Goal: Task Accomplishment & Management: Manage account settings

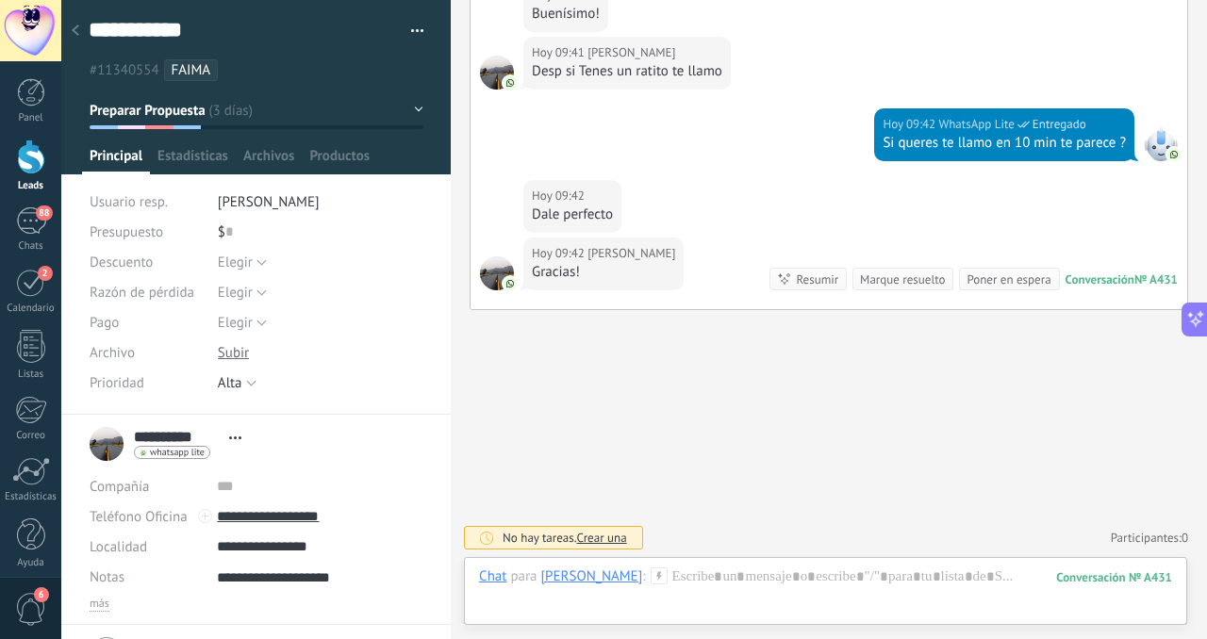
scroll to position [105, 0]
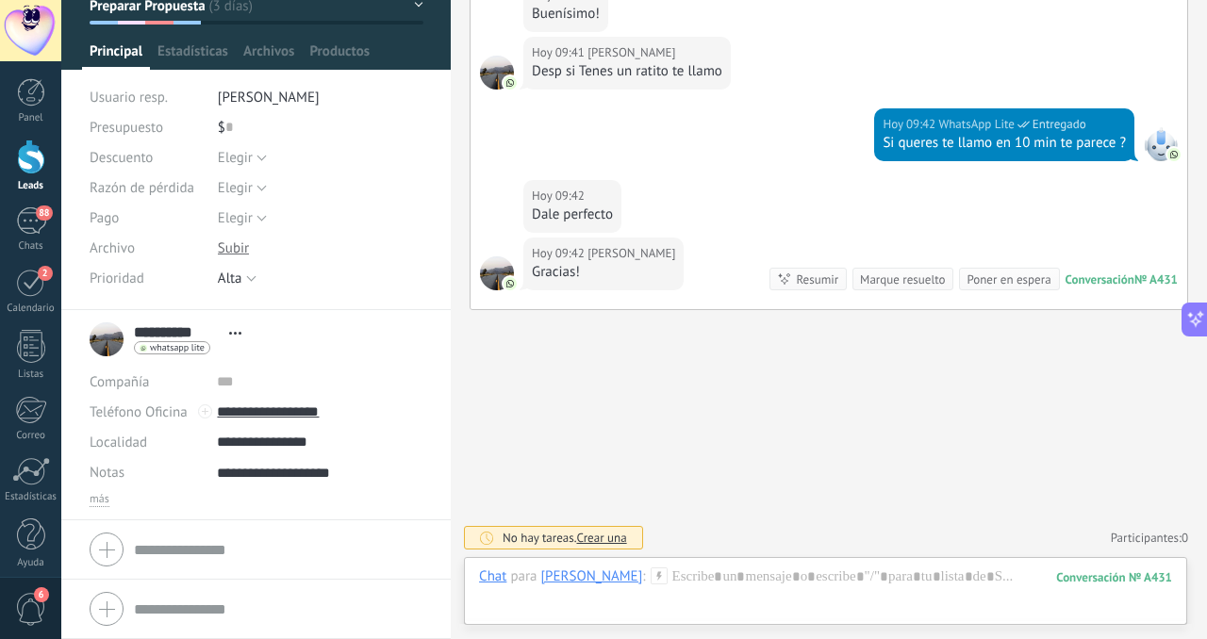
click at [614, 540] on span "Crear una" at bounding box center [601, 538] width 50 height 16
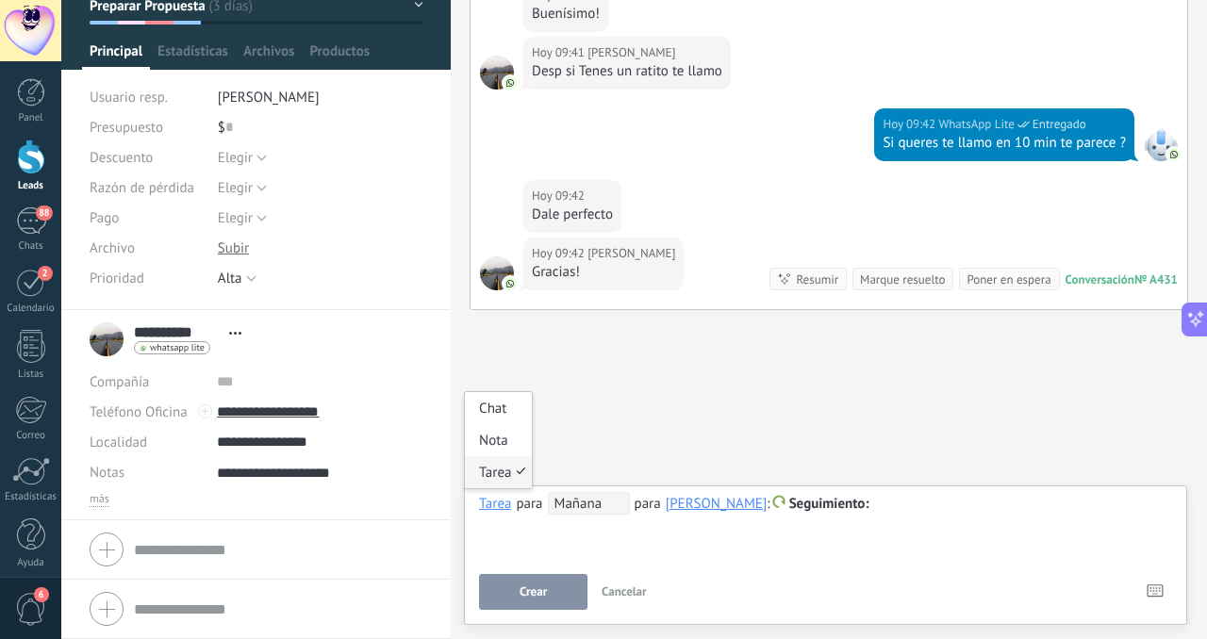
click at [492, 507] on div "Tarea" at bounding box center [495, 503] width 32 height 17
click at [592, 509] on span "Mañana" at bounding box center [589, 503] width 82 height 23
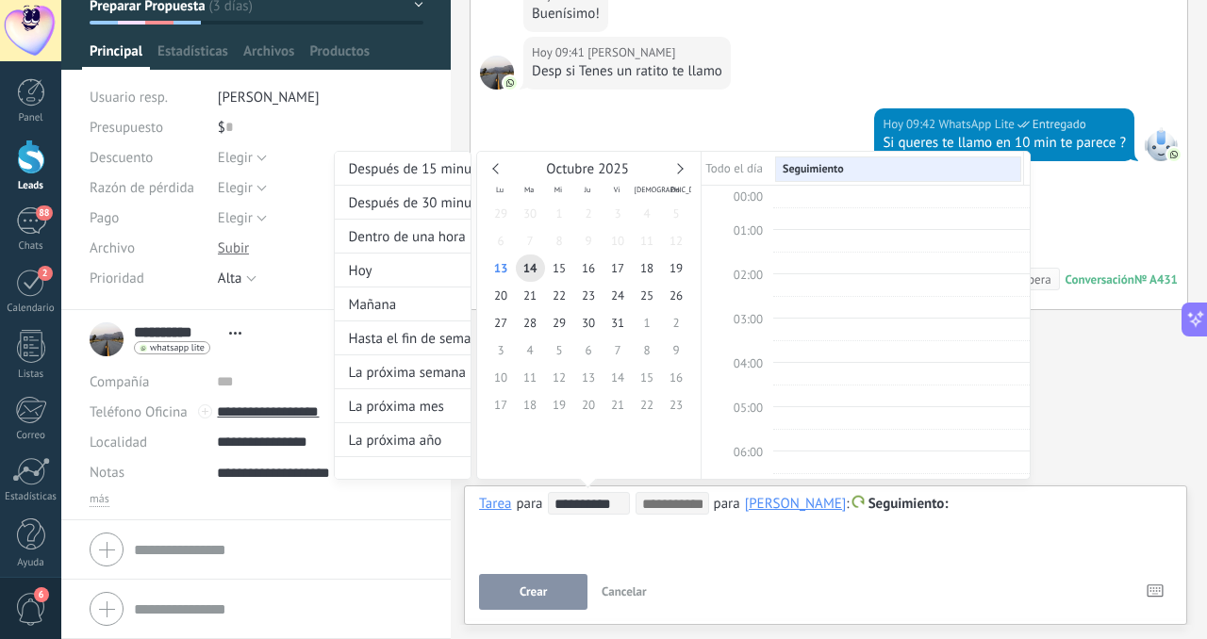
scroll to position [355, 0]
drag, startPoint x: 614, startPoint y: 526, endPoint x: 584, endPoint y: 509, distance: 33.8
click at [614, 526] on div at bounding box center [603, 319] width 1207 height 639
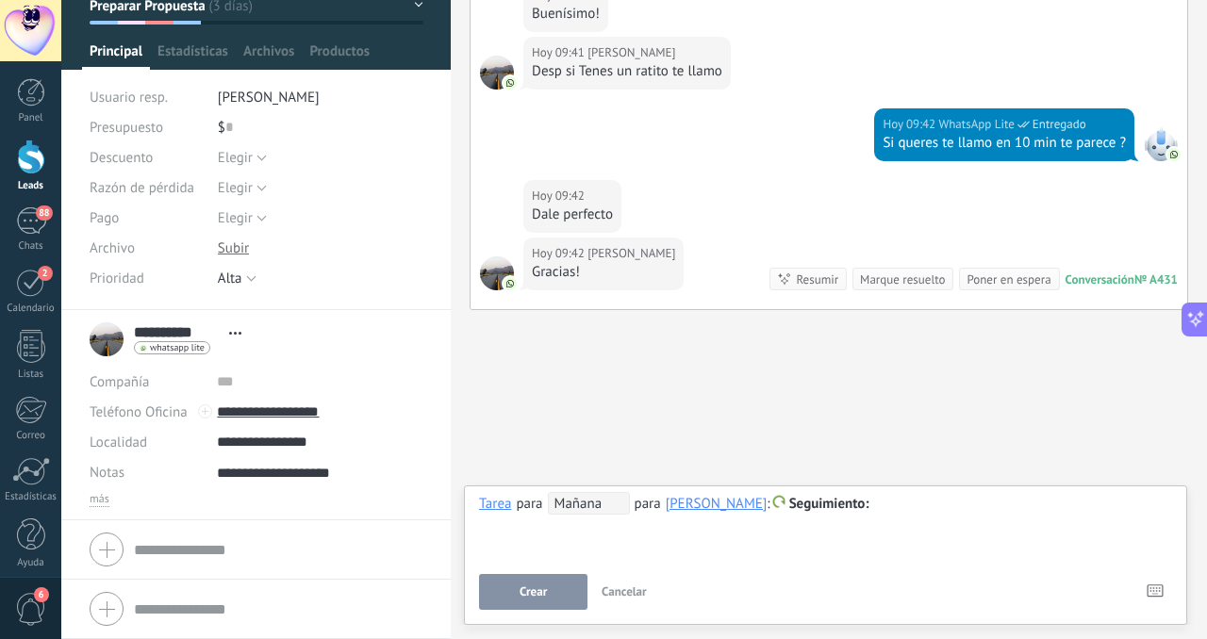
click at [577, 503] on span "Mañana" at bounding box center [589, 503] width 82 height 23
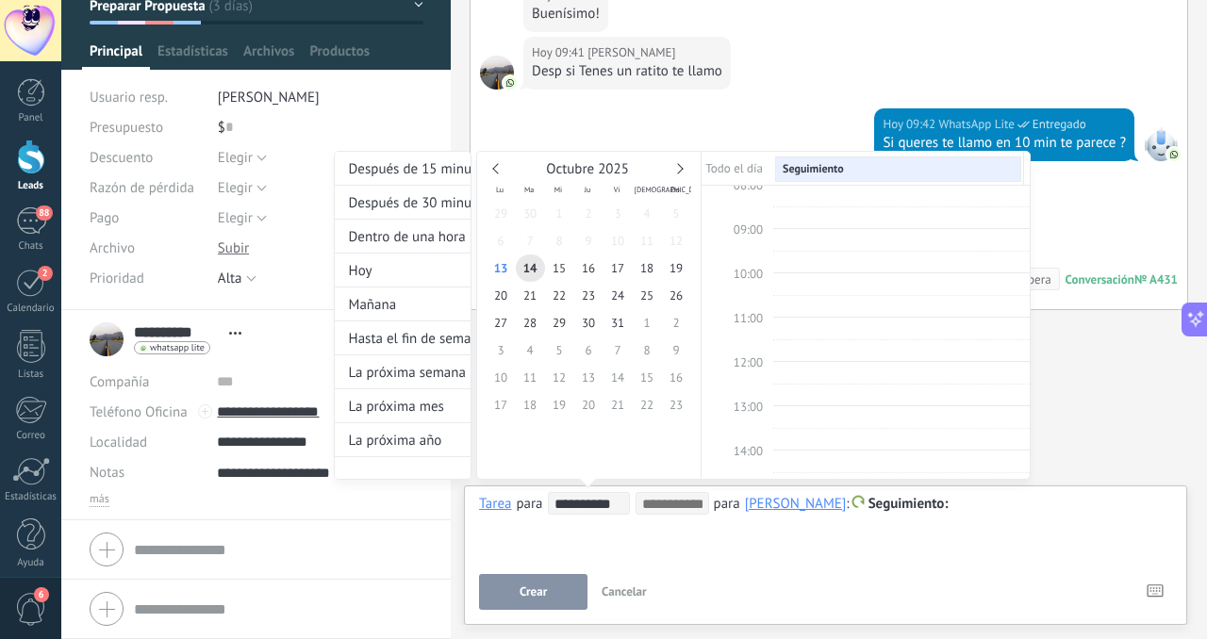
click at [650, 543] on div at bounding box center [603, 319] width 1207 height 639
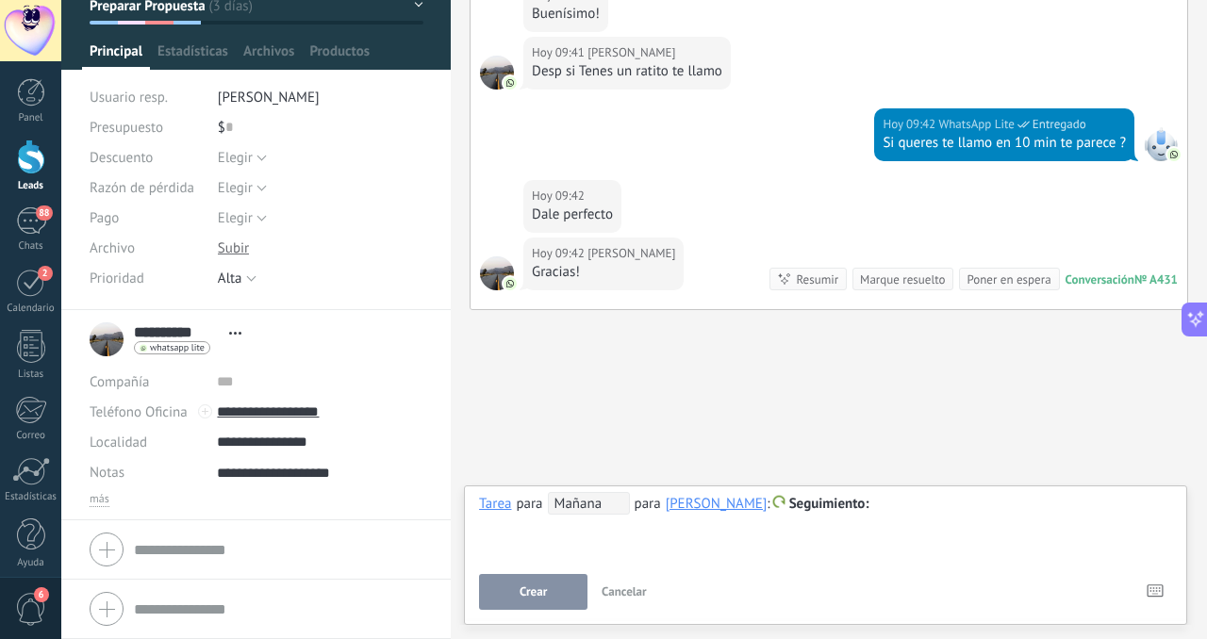
click at [802, 503] on span "Seguimiento" at bounding box center [829, 504] width 80 height 18
click at [679, 533] on div at bounding box center [603, 319] width 1207 height 639
click at [812, 504] on span "Seguimiento" at bounding box center [829, 504] width 80 height 18
click at [669, 522] on div at bounding box center [603, 319] width 1207 height 639
click at [796, 499] on span "Seguimiento" at bounding box center [829, 504] width 80 height 18
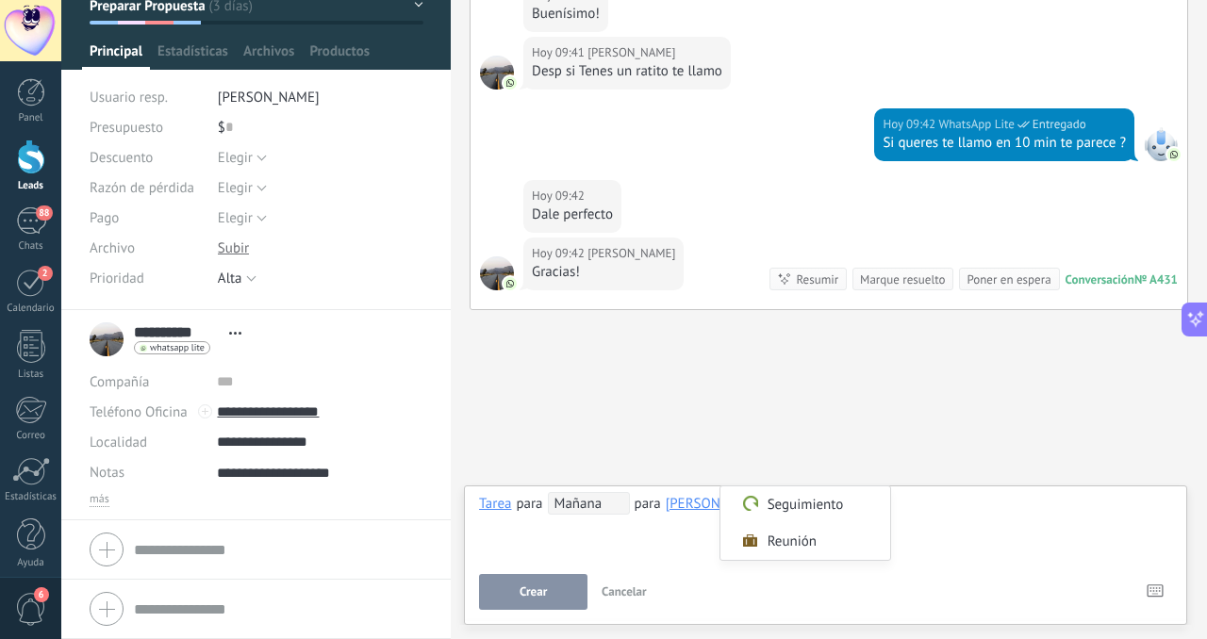
click at [915, 501] on div at bounding box center [603, 319] width 1207 height 639
click at [821, 505] on span "Seguimiento" at bounding box center [829, 504] width 80 height 18
click at [969, 503] on div at bounding box center [603, 319] width 1207 height 639
click at [813, 510] on span "Seguimiento" at bounding box center [829, 504] width 80 height 18
click at [924, 501] on div at bounding box center [603, 319] width 1207 height 639
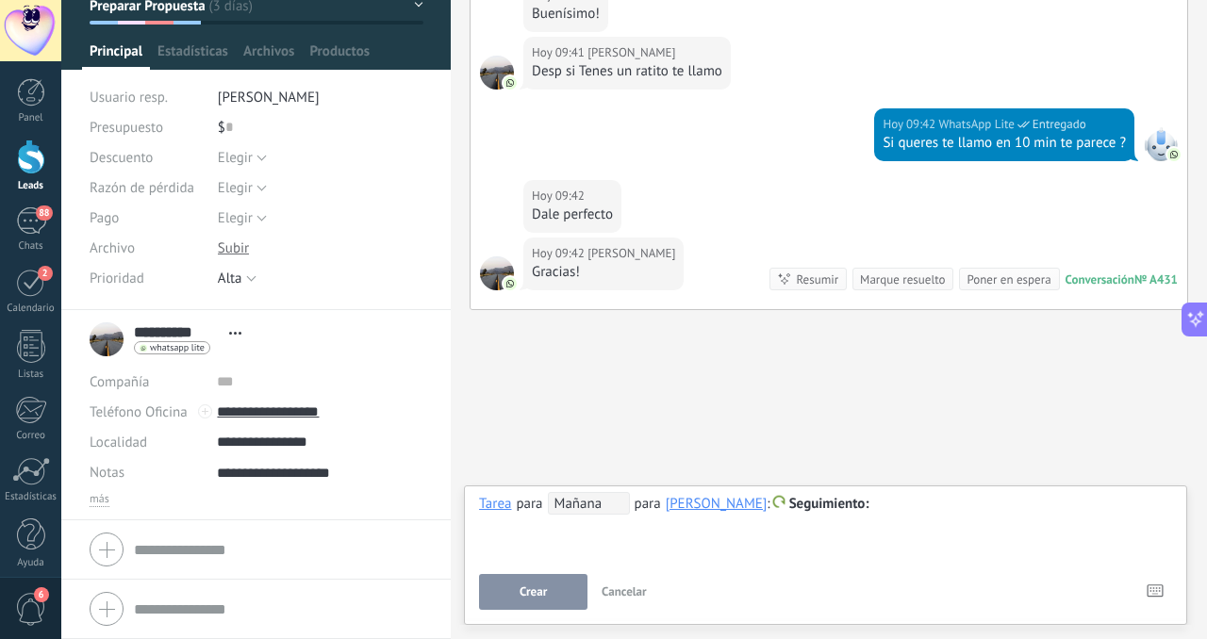
click at [618, 589] on span "Cancelar" at bounding box center [623, 592] width 45 height 16
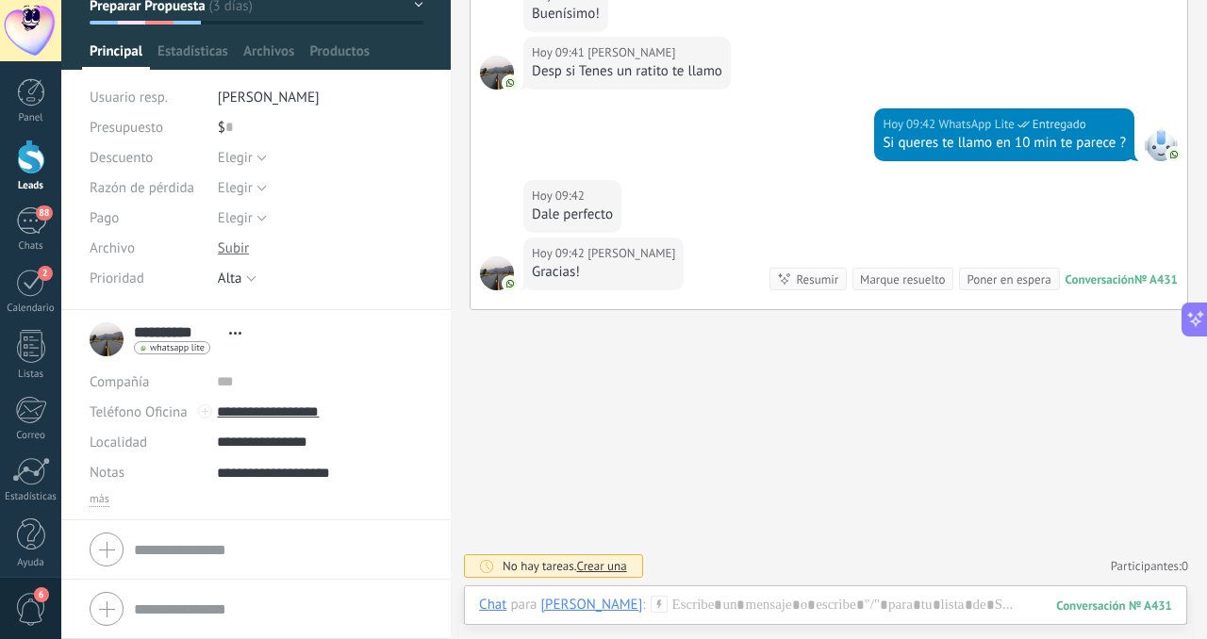
scroll to position [0, 0]
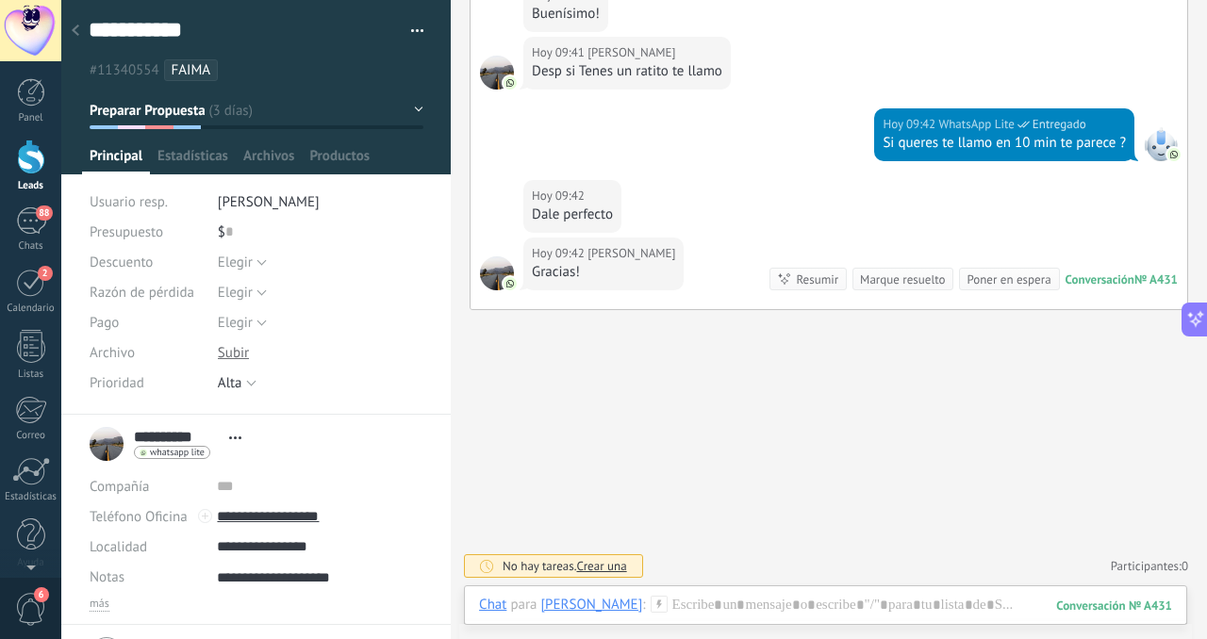
click at [30, 162] on div at bounding box center [31, 157] width 28 height 35
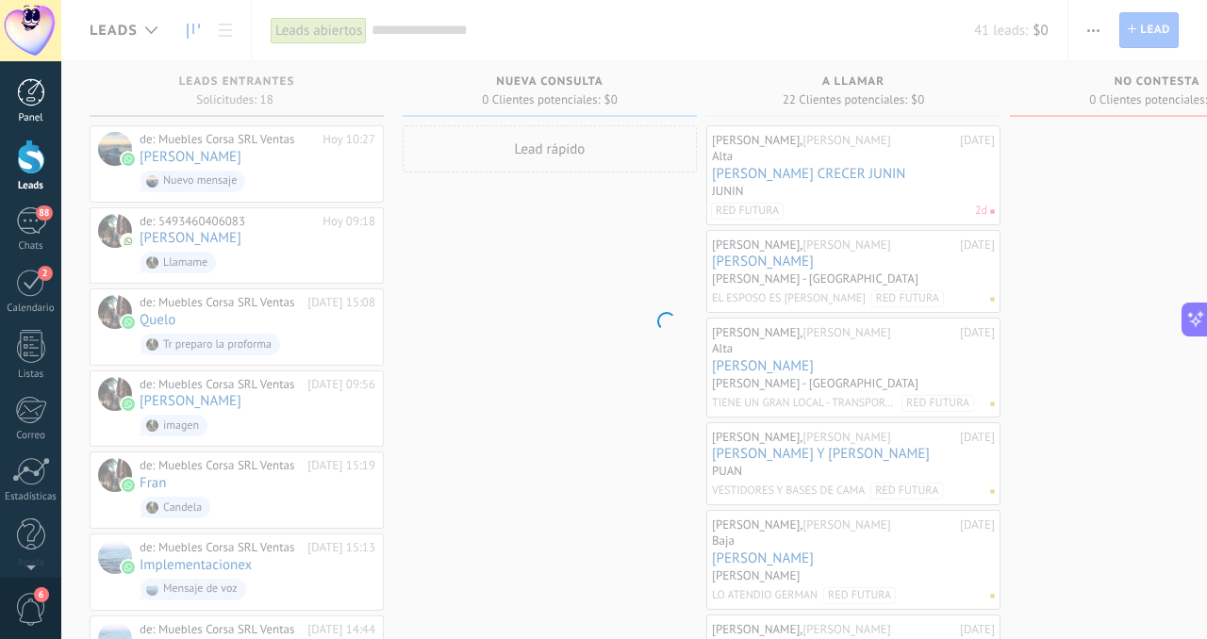
scroll to position [518, 0]
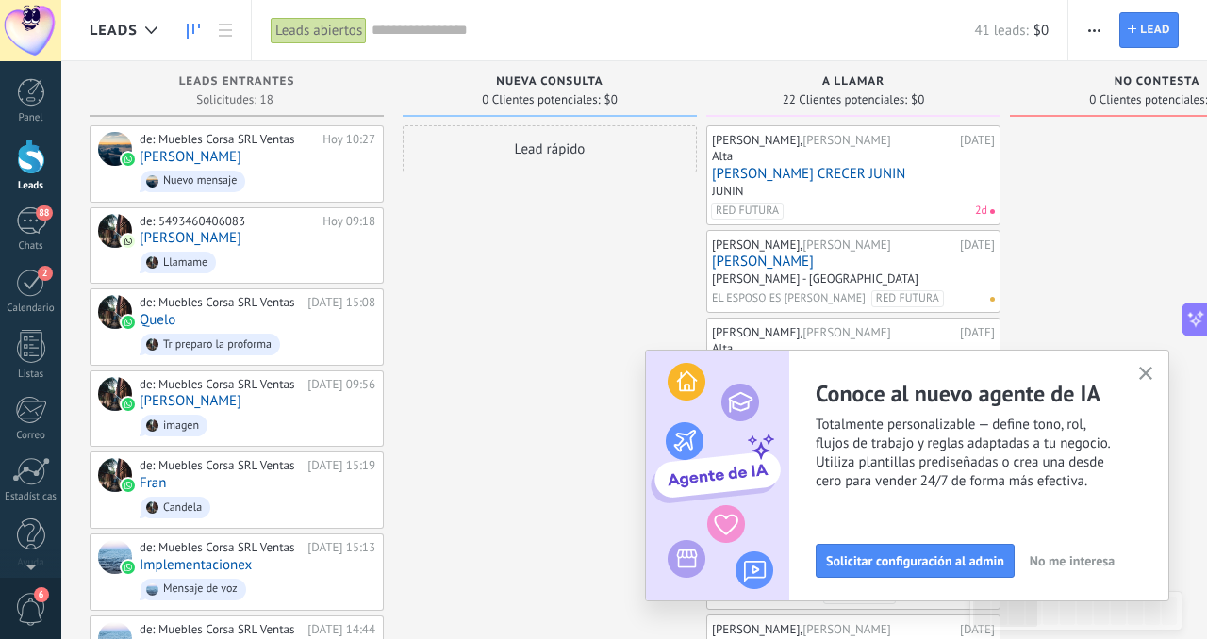
click at [1145, 374] on use "button" at bounding box center [1146, 374] width 14 height 14
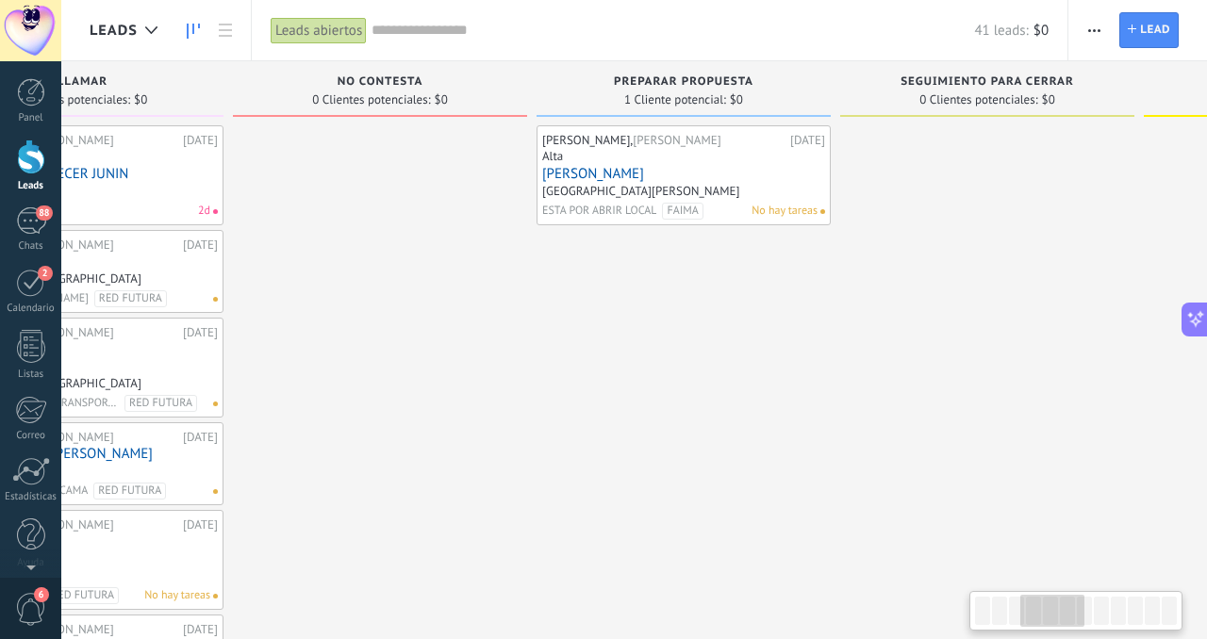
scroll to position [0, 844]
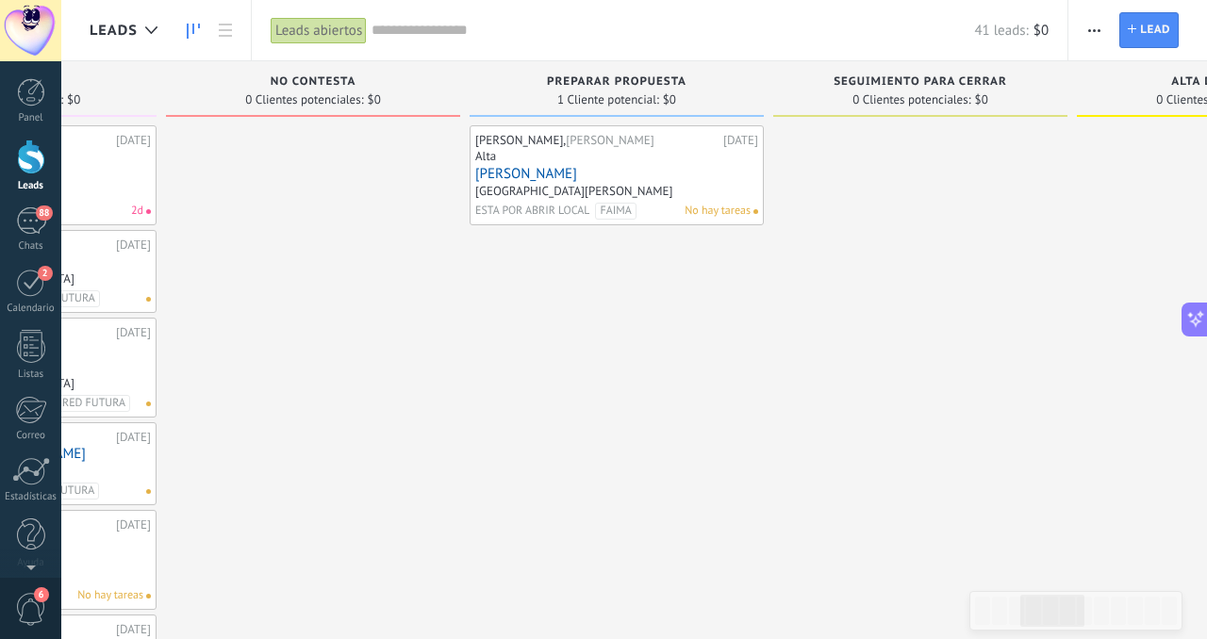
click at [532, 176] on link "[PERSON_NAME]" at bounding box center [616, 174] width 283 height 16
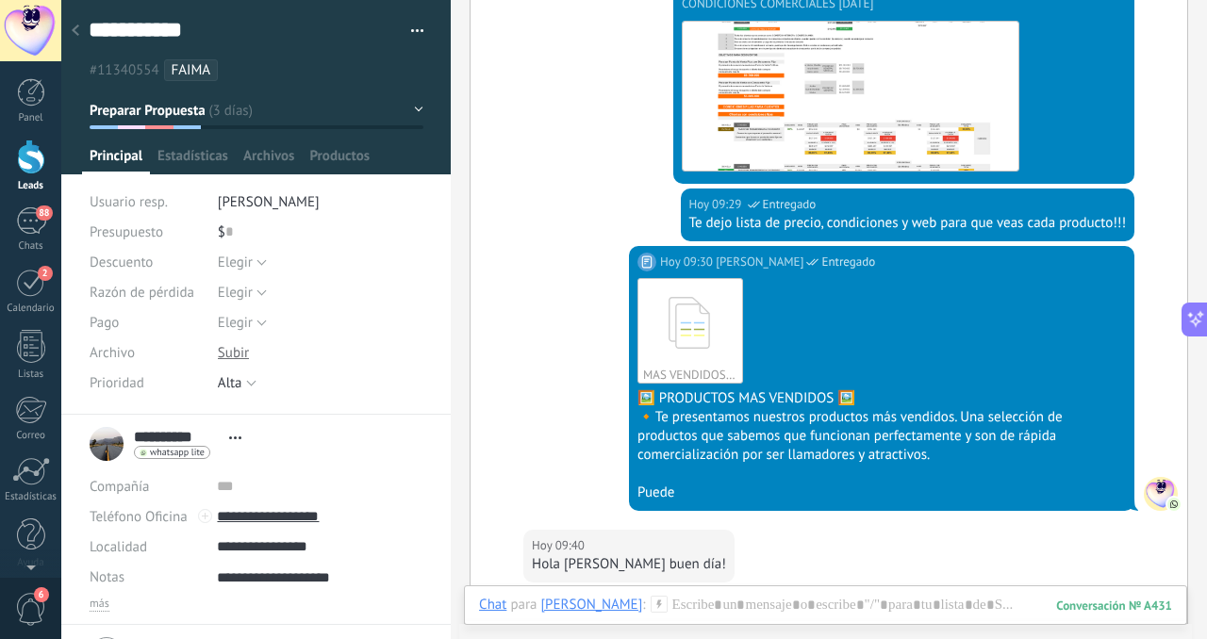
scroll to position [3067, 0]
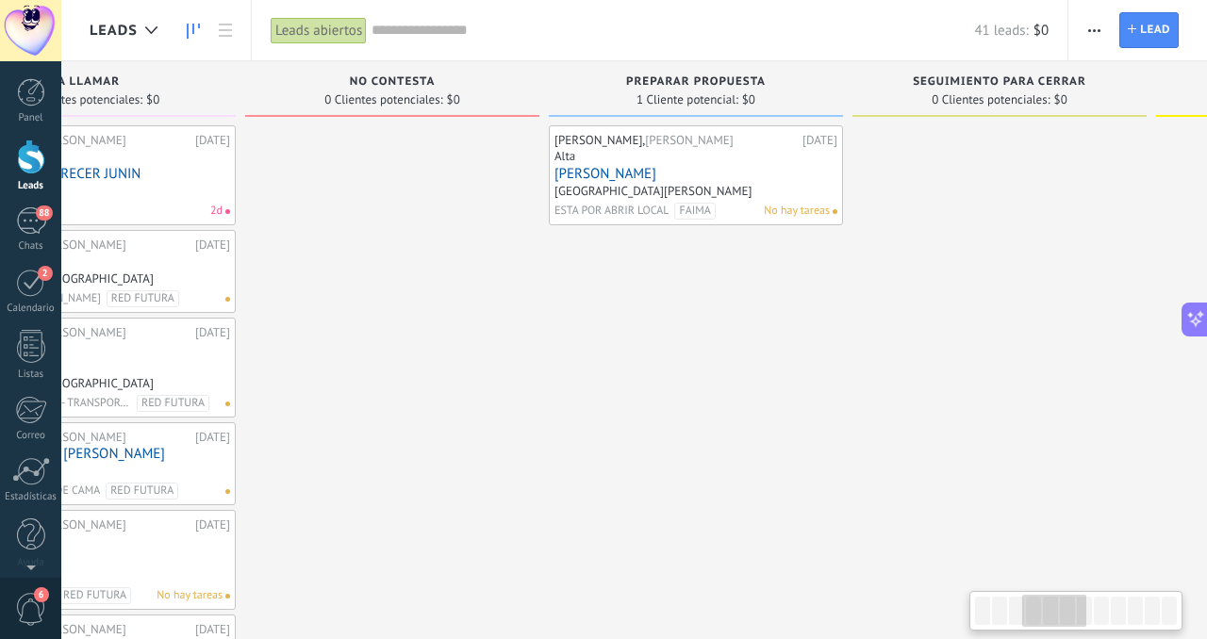
scroll to position [0, 962]
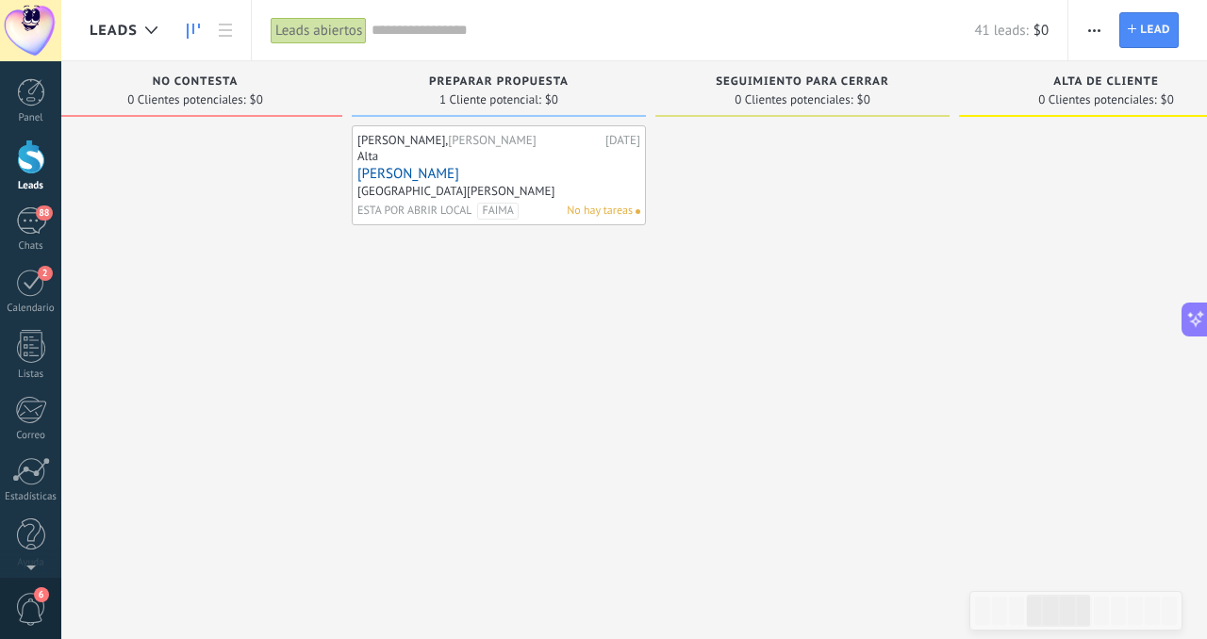
click at [408, 172] on link "[PERSON_NAME]" at bounding box center [498, 174] width 283 height 16
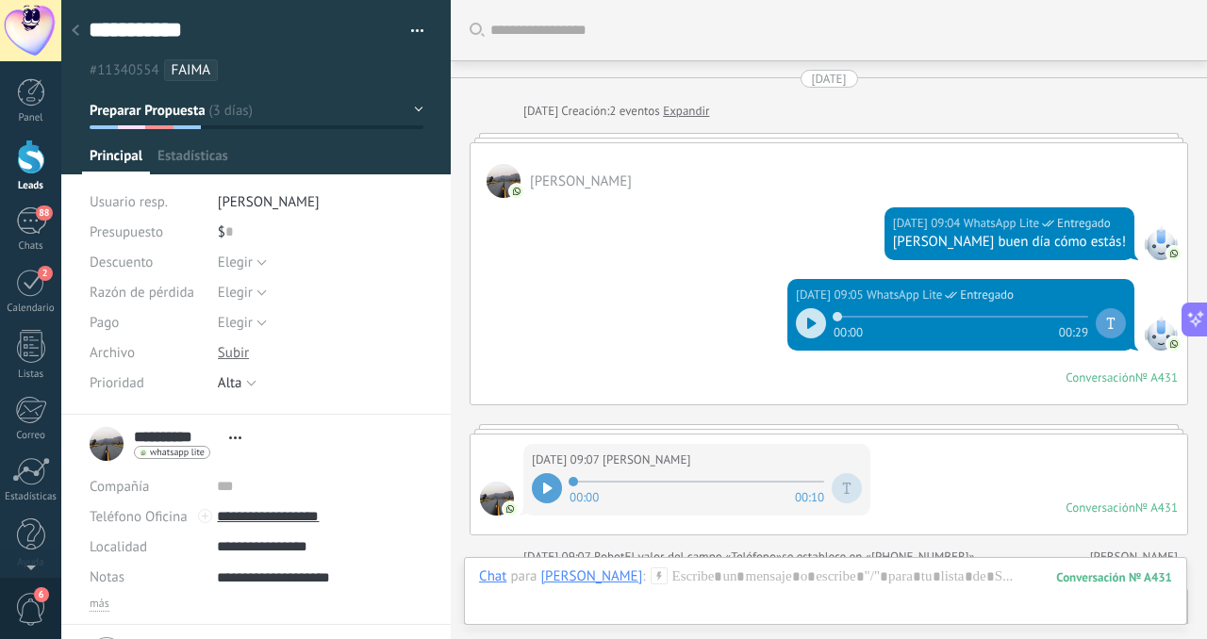
scroll to position [3133, 0]
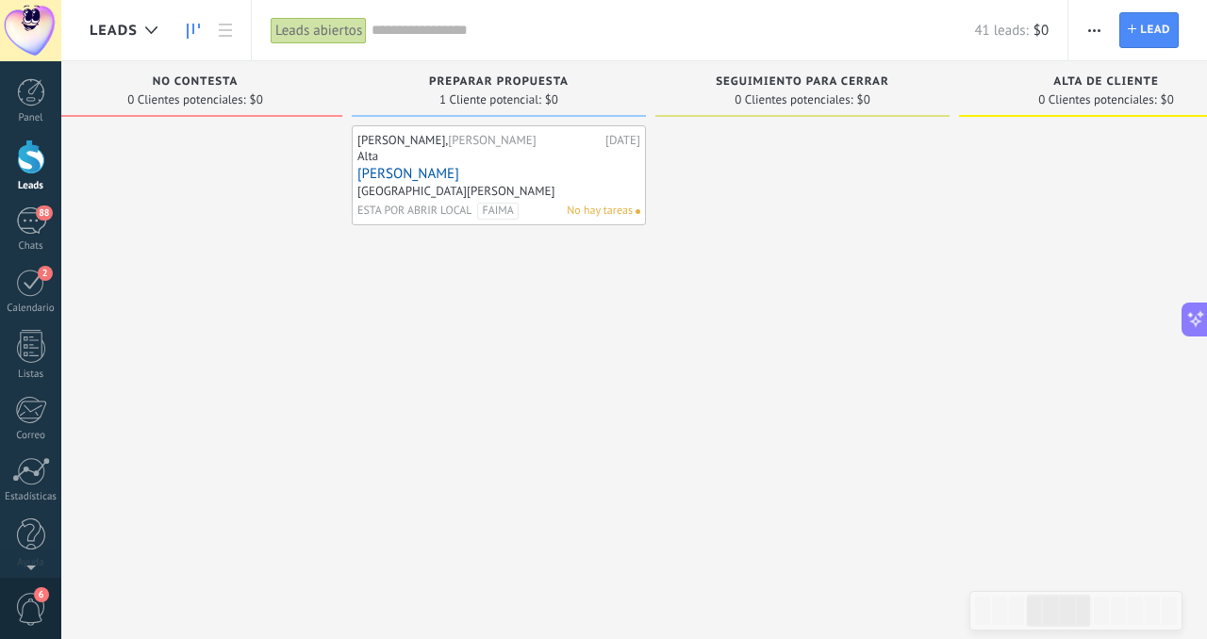
scroll to position [518, 0]
click at [436, 29] on input "text" at bounding box center [672, 31] width 602 height 20
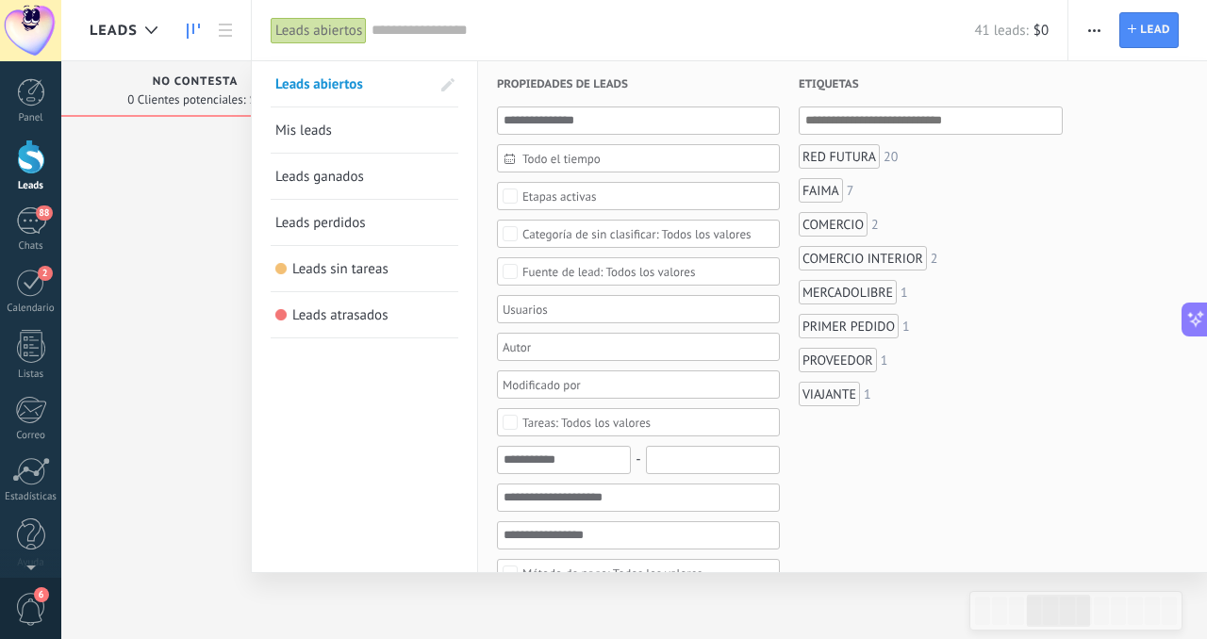
click at [191, 283] on div at bounding box center [603, 319] width 1207 height 639
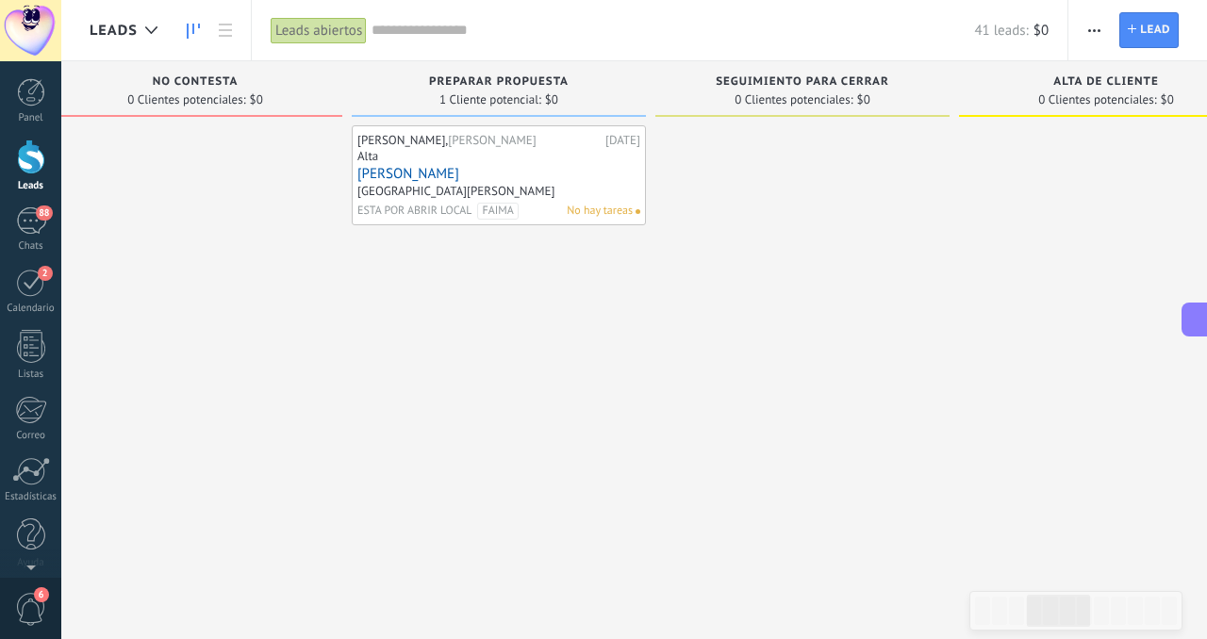
click at [419, 173] on link "[PERSON_NAME]" at bounding box center [498, 174] width 283 height 16
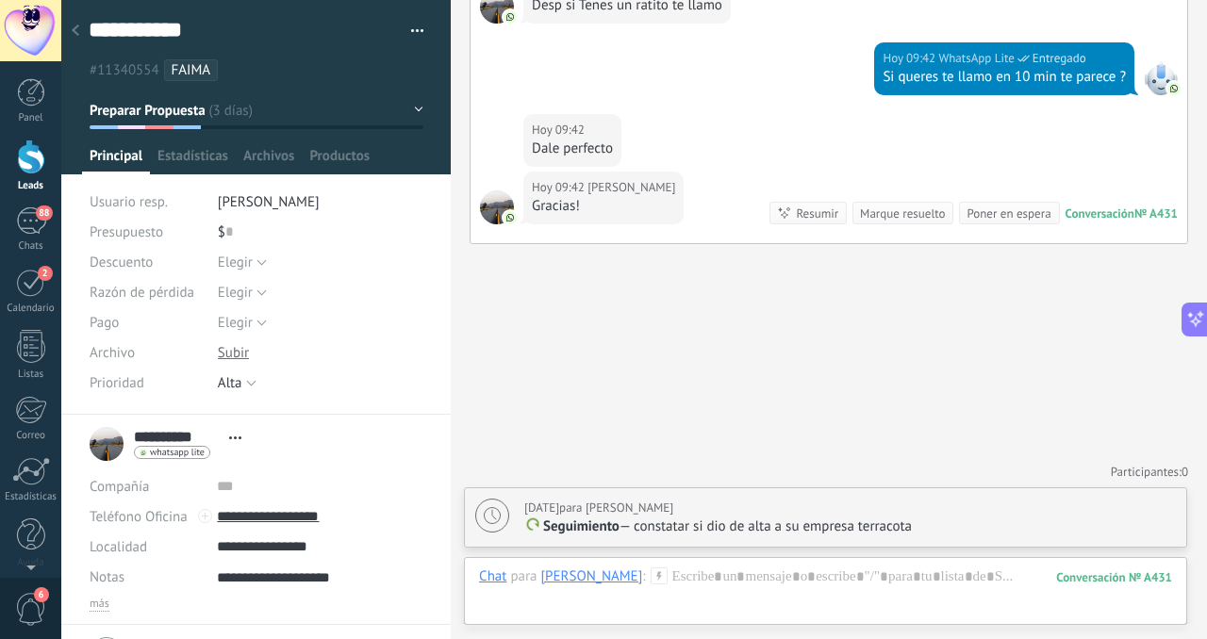
scroll to position [3133, 0]
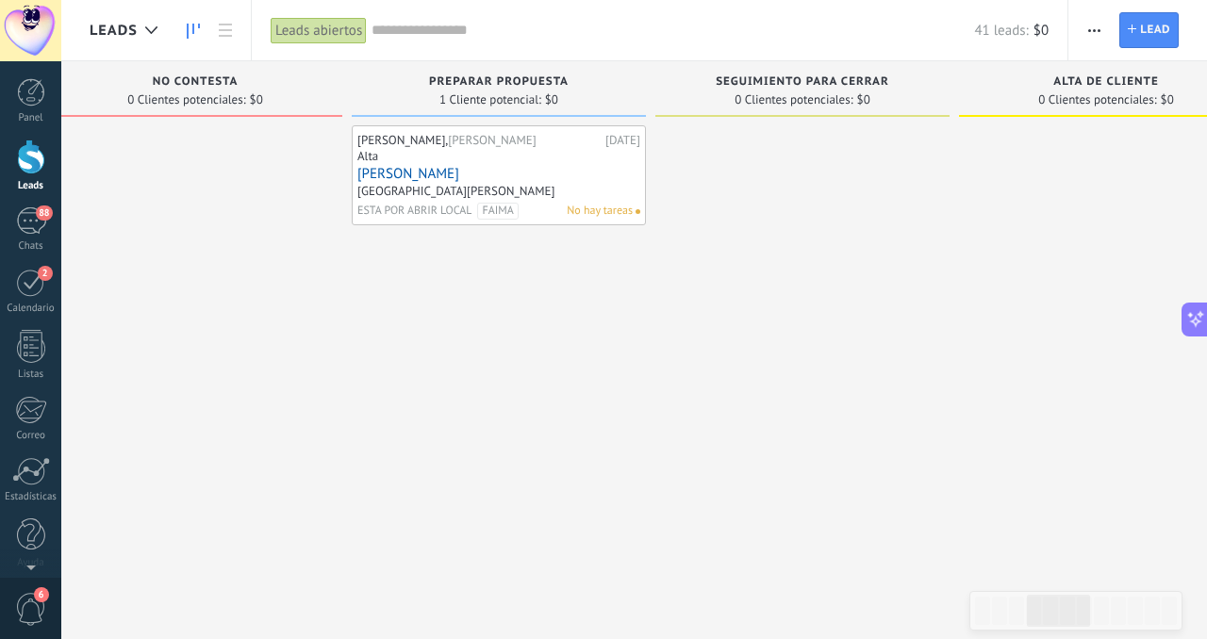
scroll to position [518, 0]
click at [406, 168] on link "[PERSON_NAME]" at bounding box center [498, 174] width 283 height 16
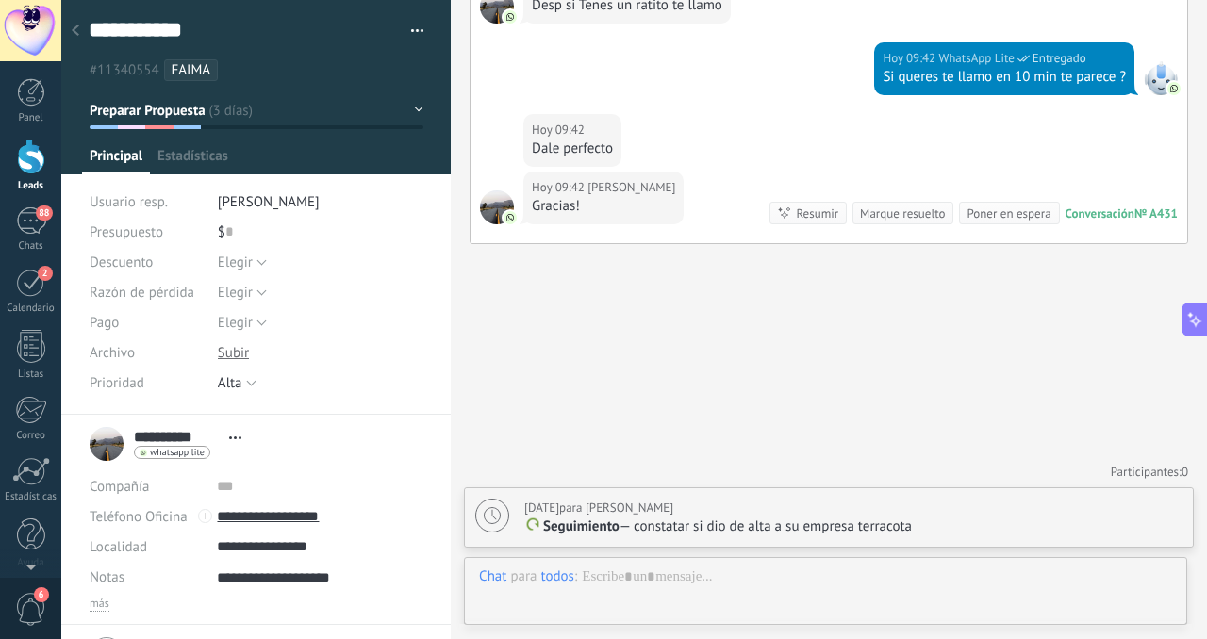
scroll to position [561, 0]
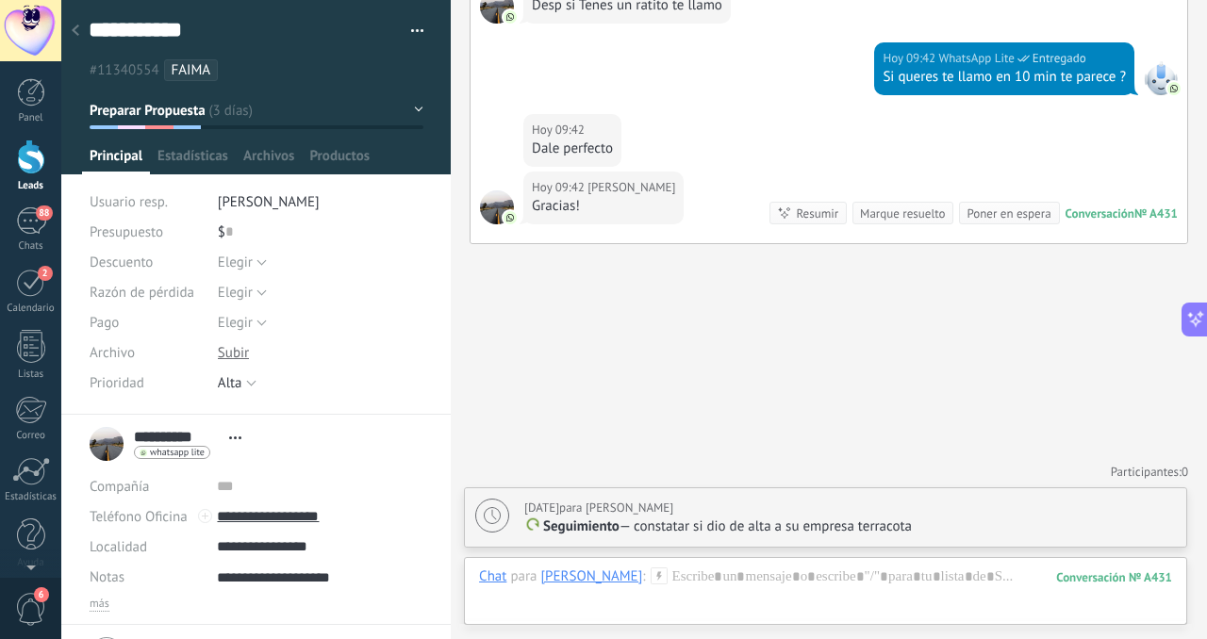
click at [976, 213] on div "Poner en espera" at bounding box center [1008, 214] width 84 height 18
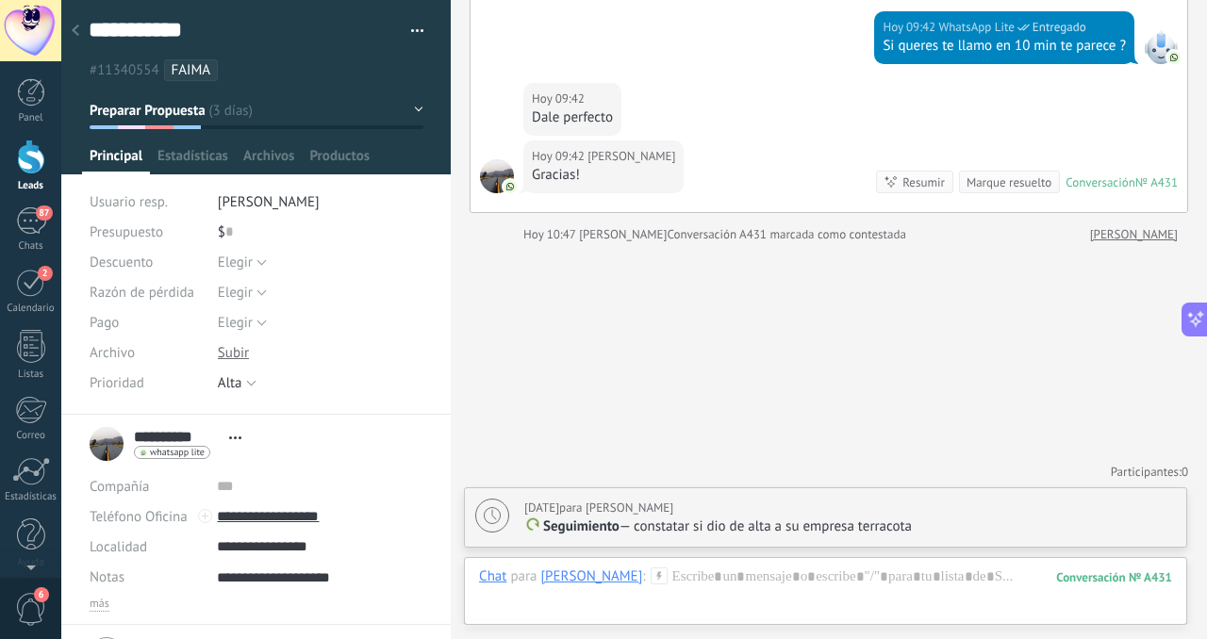
scroll to position [3164, 0]
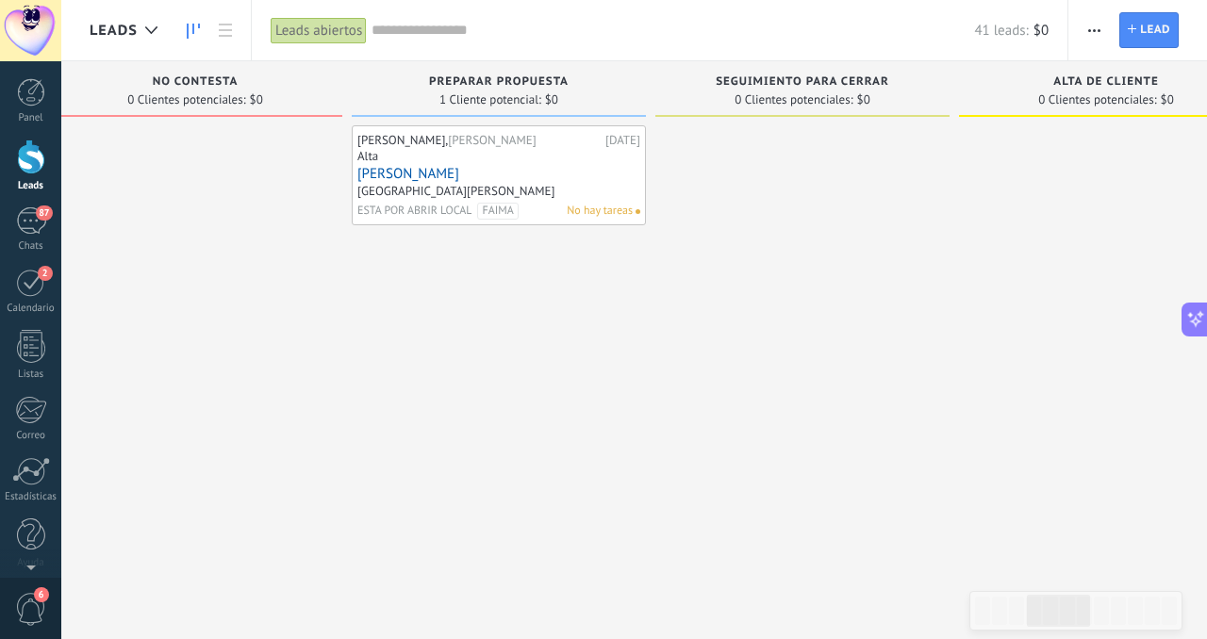
scroll to position [518, 0]
click at [439, 170] on link "[PERSON_NAME]" at bounding box center [498, 174] width 283 height 16
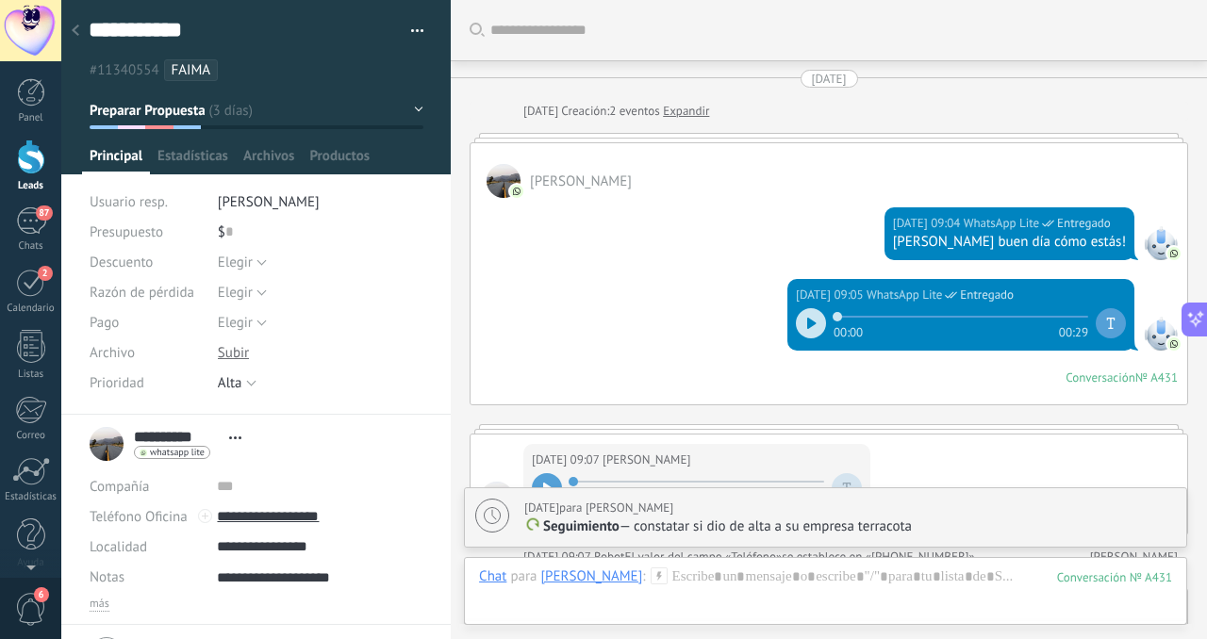
scroll to position [3164, 0]
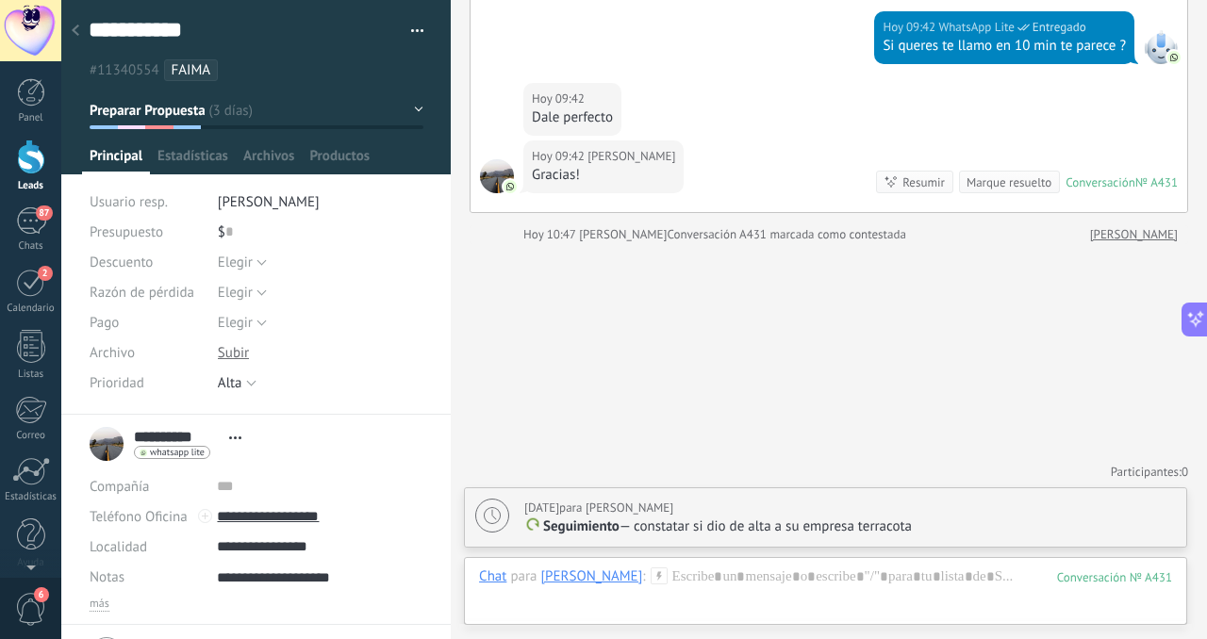
click at [1003, 187] on div "Marque resuelto" at bounding box center [1008, 182] width 85 height 18
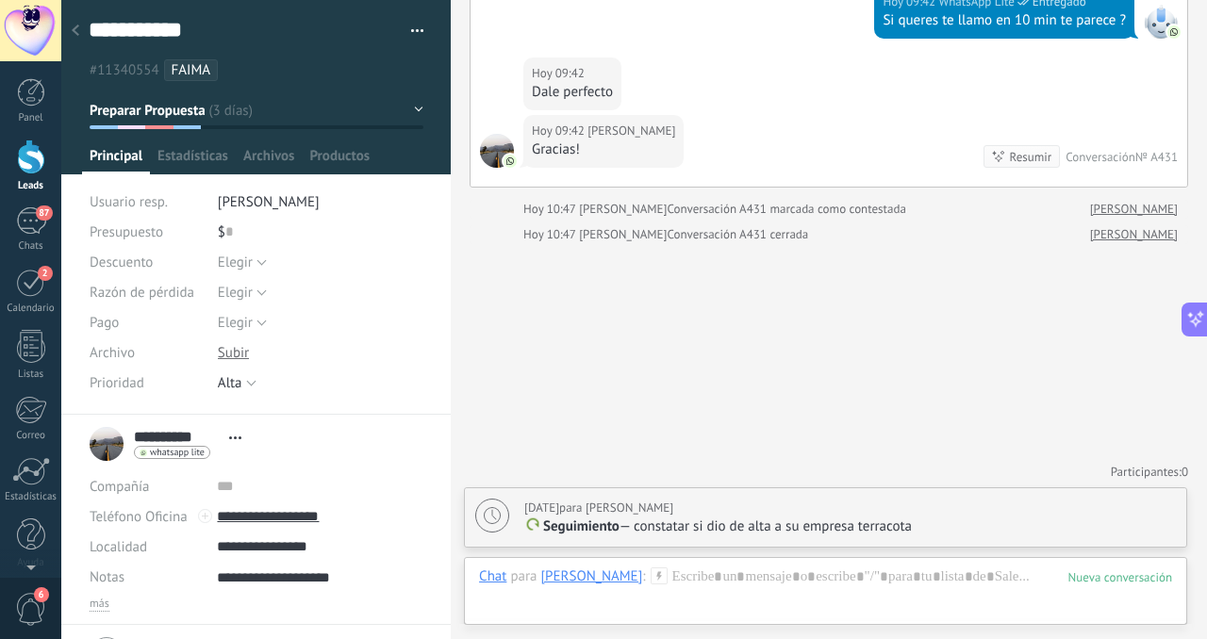
scroll to position [3189, 0]
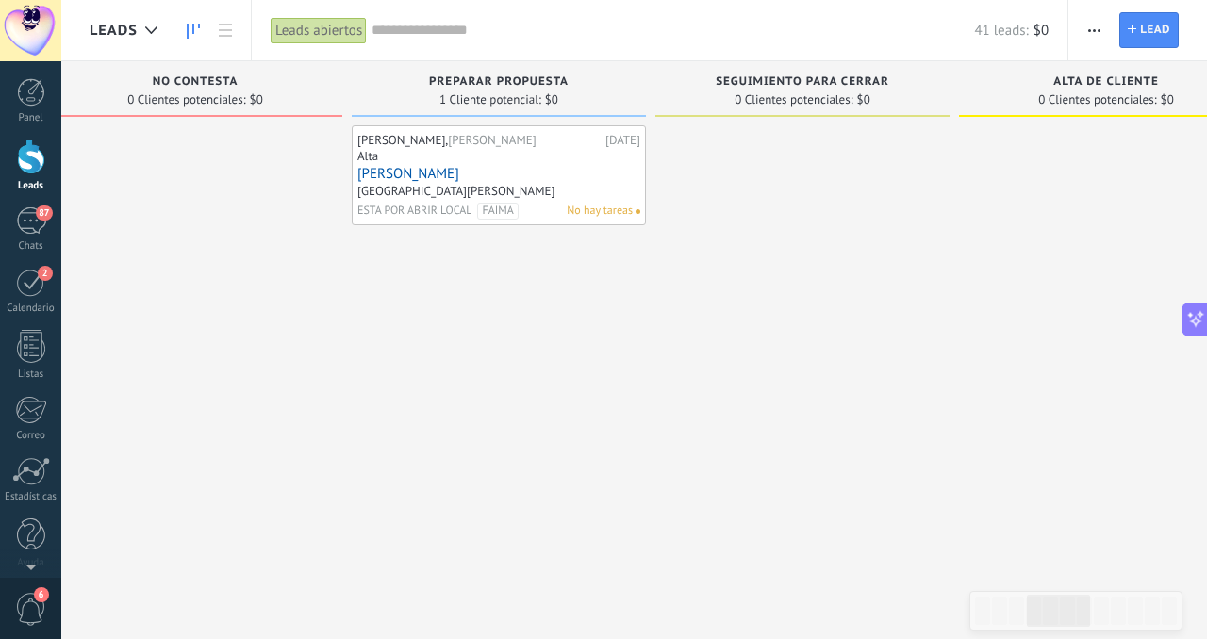
scroll to position [518, 0]
click at [417, 170] on link "[PERSON_NAME]" at bounding box center [498, 174] width 283 height 16
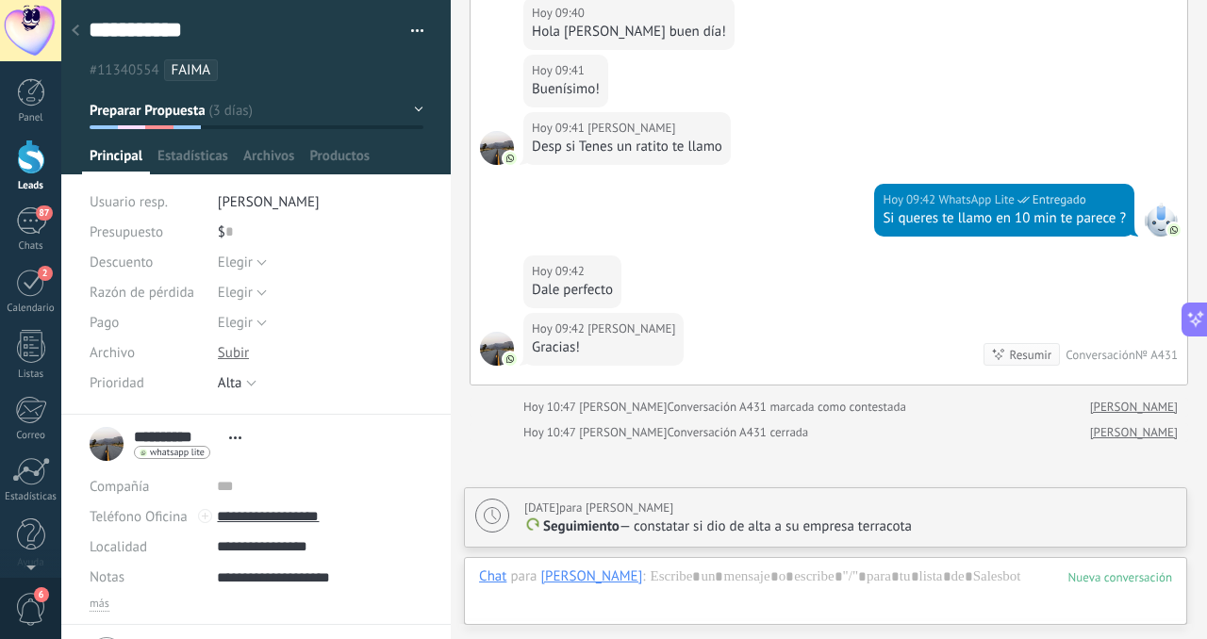
scroll to position [3189, 0]
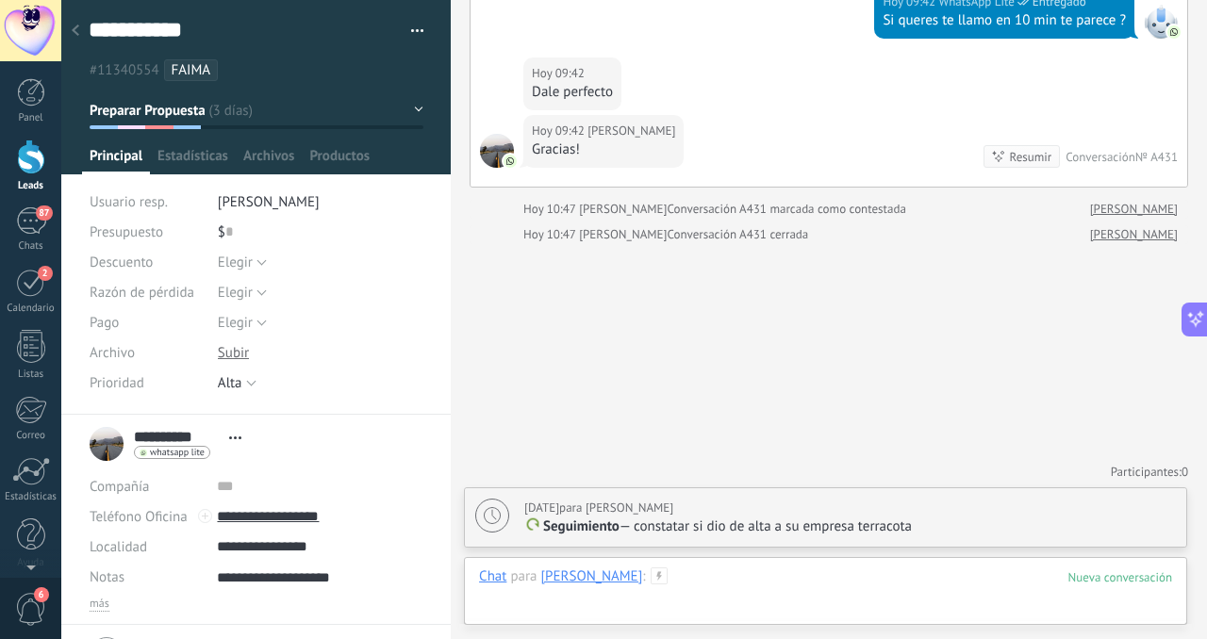
click at [691, 580] on div at bounding box center [825, 595] width 693 height 57
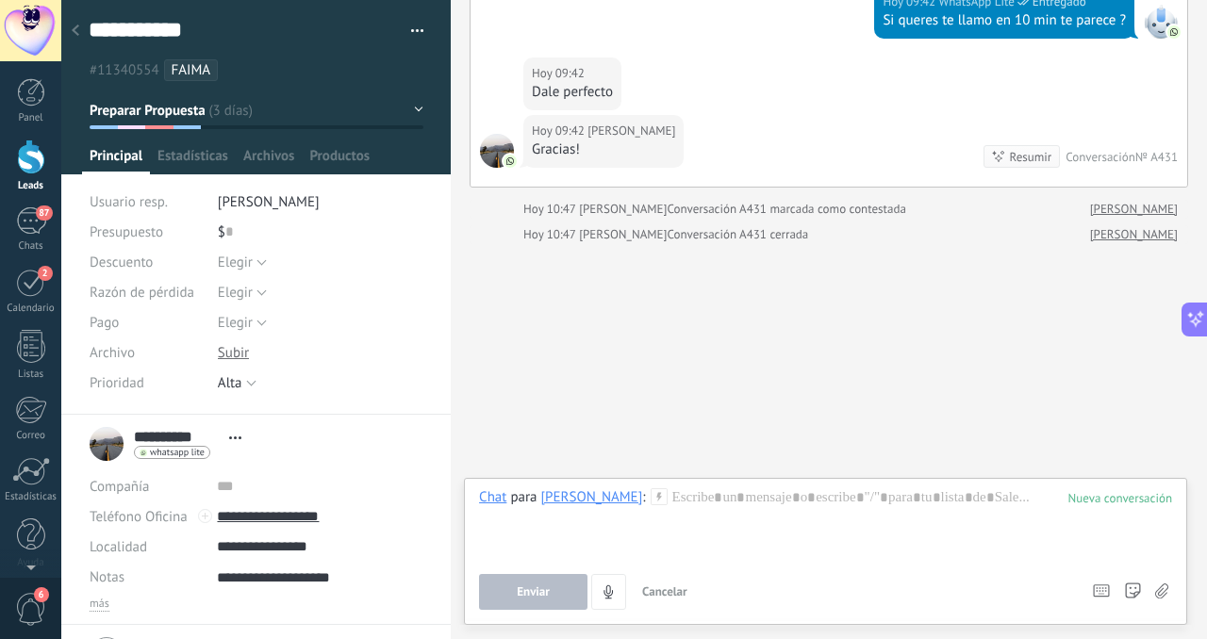
click at [676, 591] on span "Cancelar" at bounding box center [664, 592] width 45 height 16
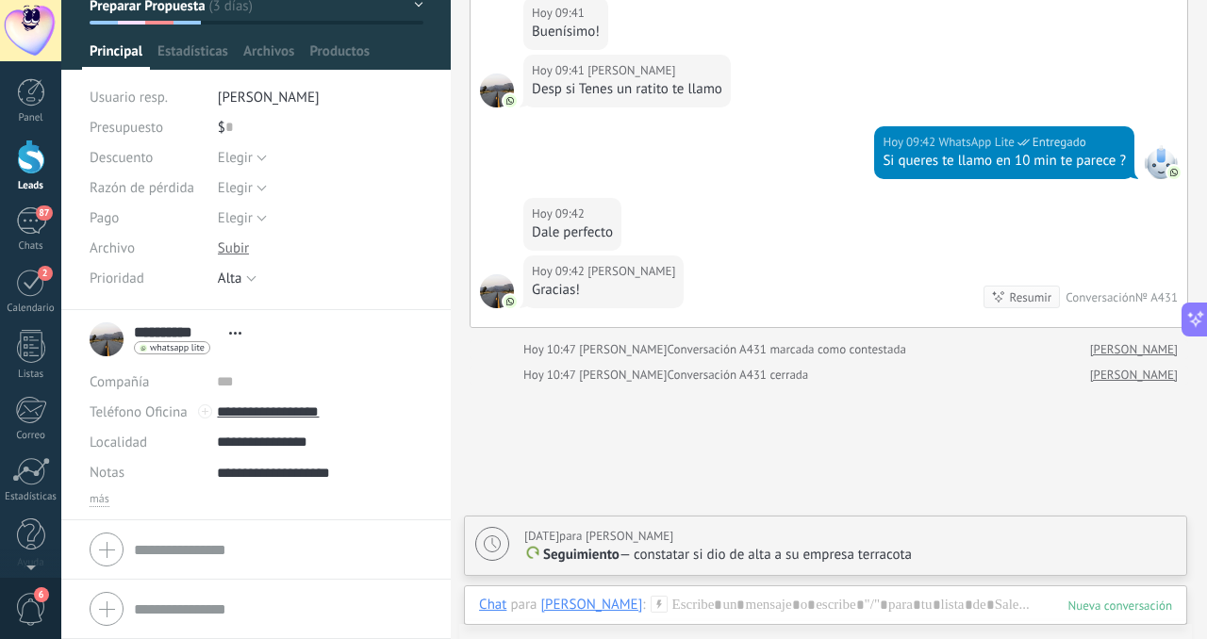
scroll to position [0, 0]
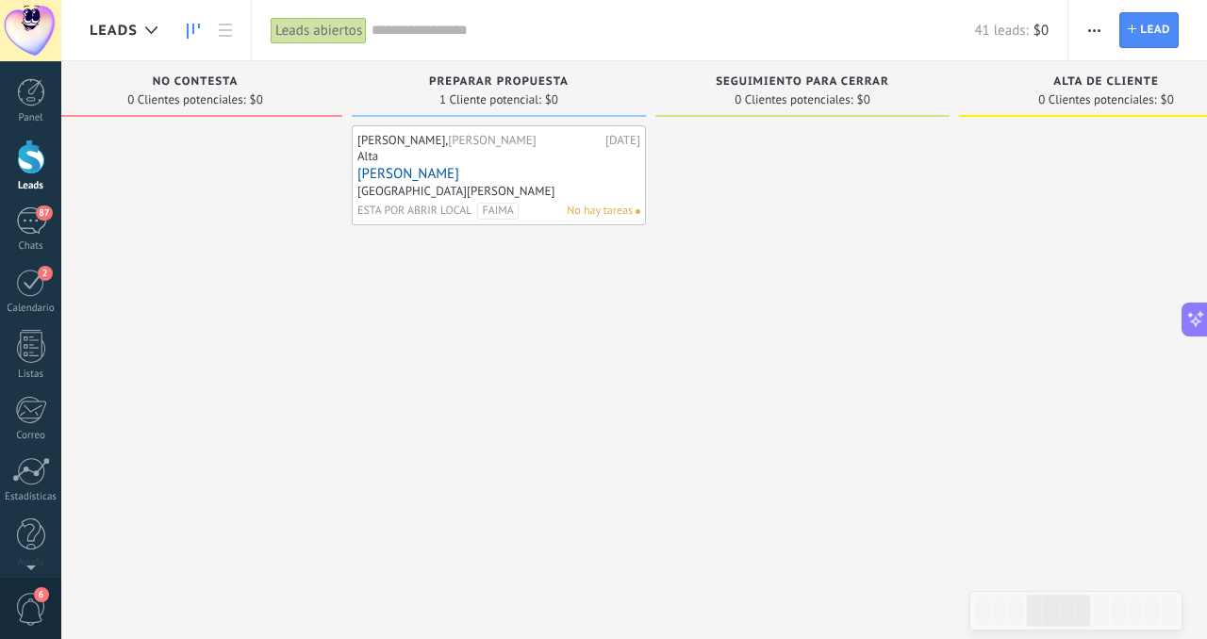
scroll to position [518, 0]
click at [540, 157] on div "Alta" at bounding box center [498, 158] width 283 height 16
click at [605, 141] on div "[DATE]" at bounding box center [622, 140] width 35 height 15
click at [423, 173] on link "[PERSON_NAME]" at bounding box center [498, 174] width 283 height 16
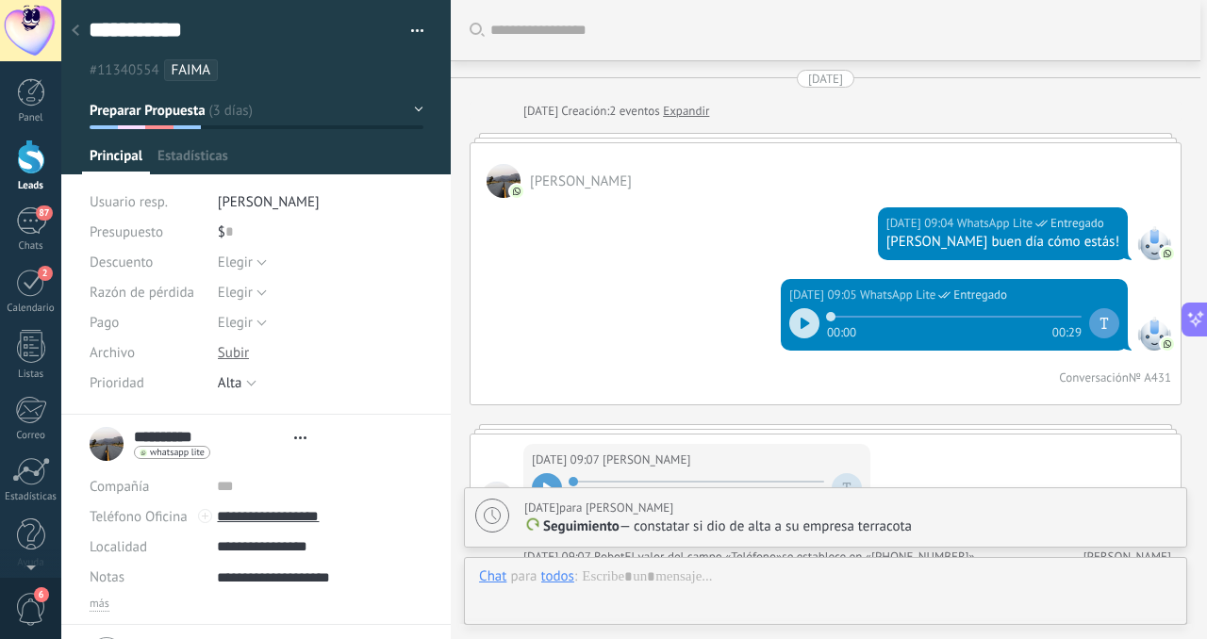
type textarea "**********"
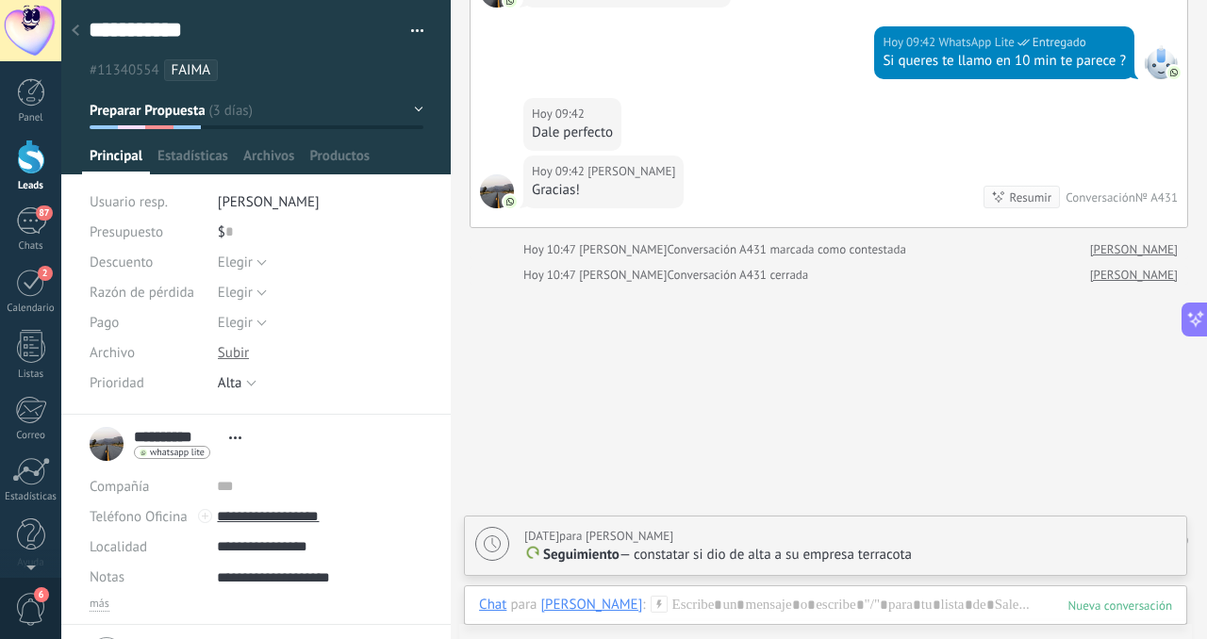
scroll to position [3189, 0]
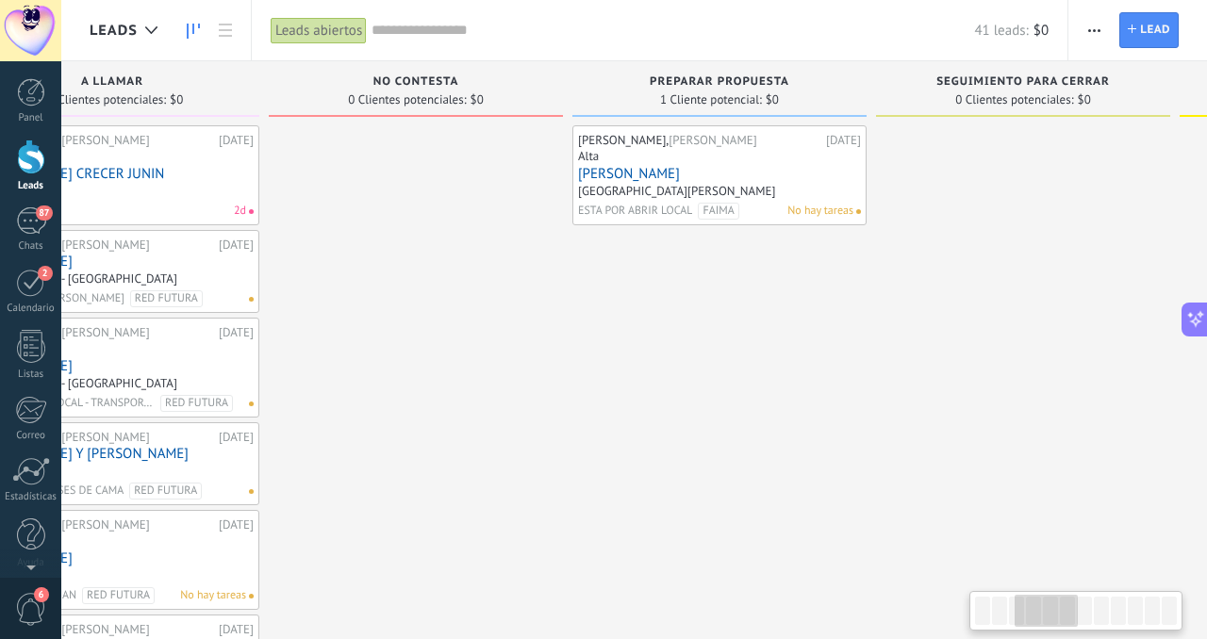
scroll to position [0, 742]
click at [439, 35] on input "text" at bounding box center [672, 31] width 602 height 20
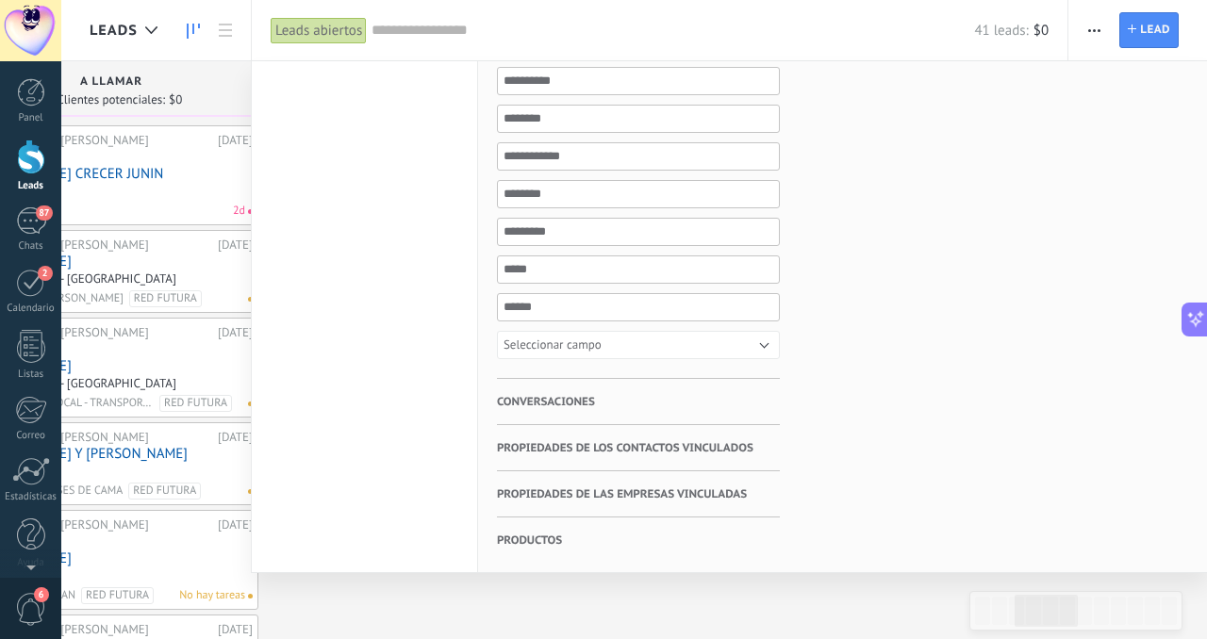
scroll to position [0, 0]
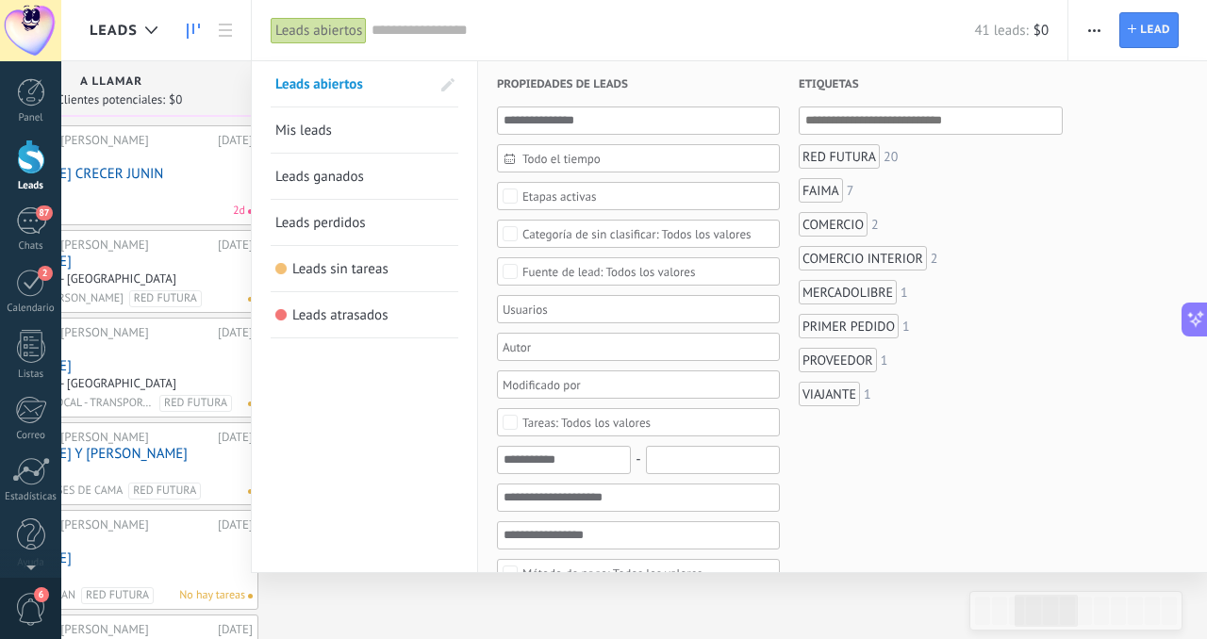
click at [354, 128] on link "Mis leads" at bounding box center [364, 129] width 178 height 45
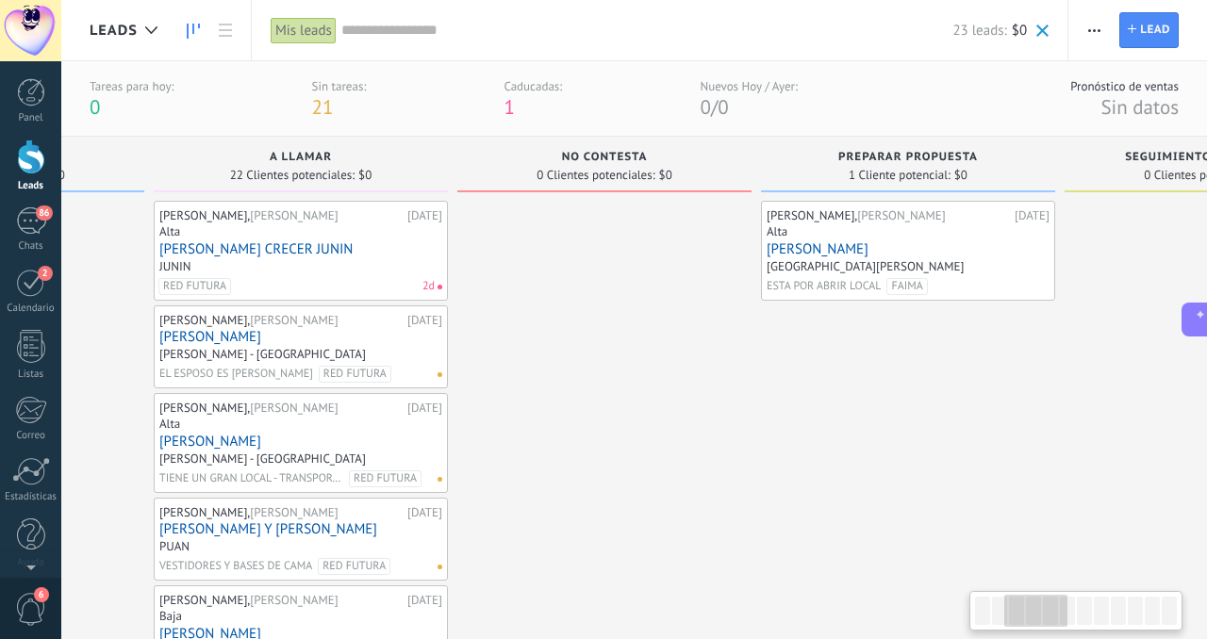
scroll to position [0, 555]
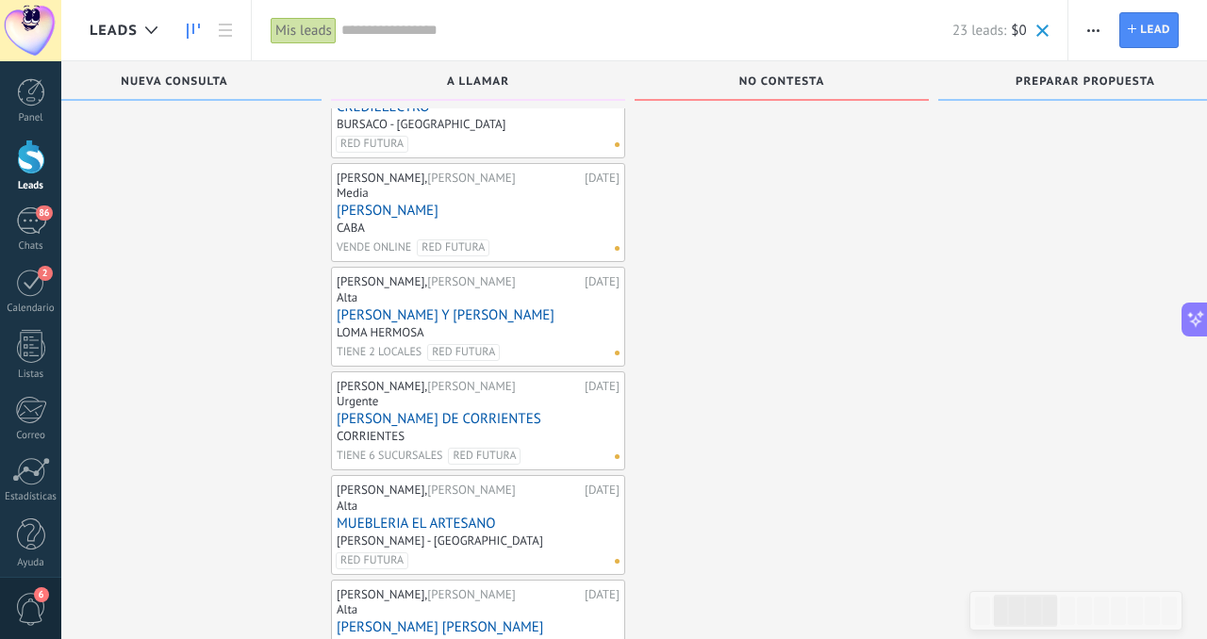
scroll to position [1566, 0]
